Goal: Transaction & Acquisition: Purchase product/service

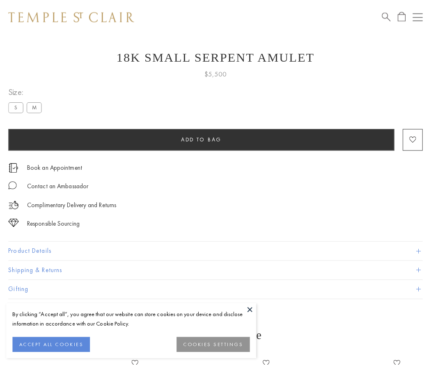
scroll to position [14, 0]
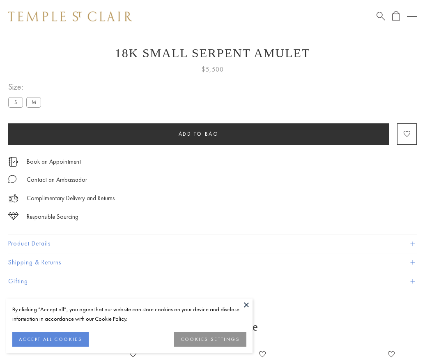
click at [198, 133] on span "Add to bag" at bounding box center [199, 133] width 40 height 7
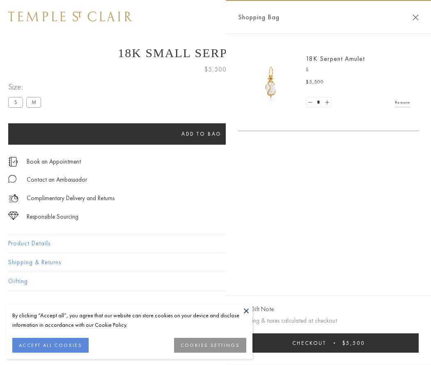
click at [329, 343] on button "Checkout $5,500" at bounding box center [328, 342] width 181 height 19
